Goal: Find specific page/section

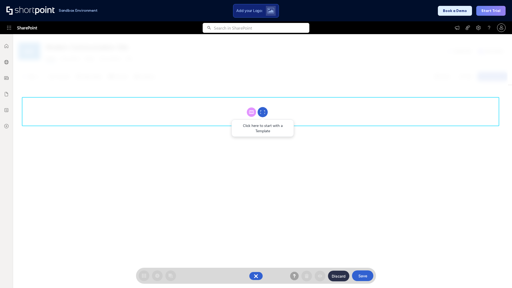
click at [263, 112] on circle at bounding box center [263, 112] width 10 height 10
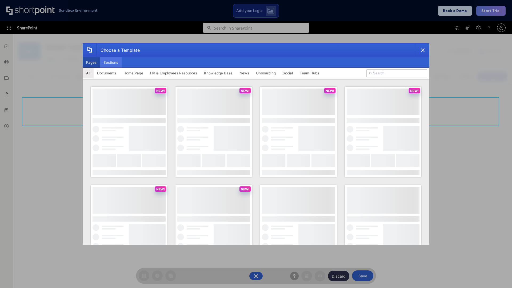
click at [111, 62] on button "Sections" at bounding box center [111, 62] width 22 height 11
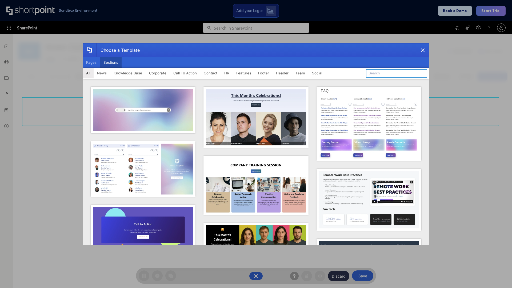
type input "Meet The Team 2"
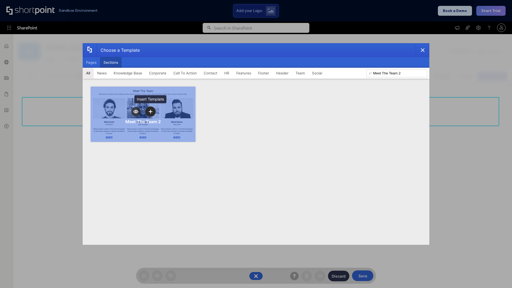
click at [150, 111] on icon "template selector" at bounding box center [151, 112] width 4 height 4
